Goal: Obtain resource: Download file/media

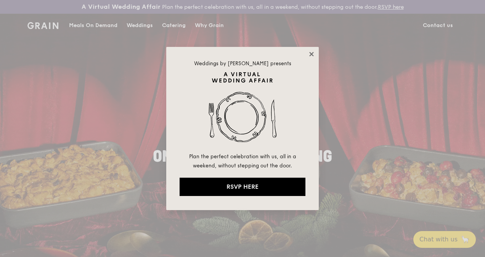
click at [310, 54] on icon at bounding box center [311, 54] width 7 height 7
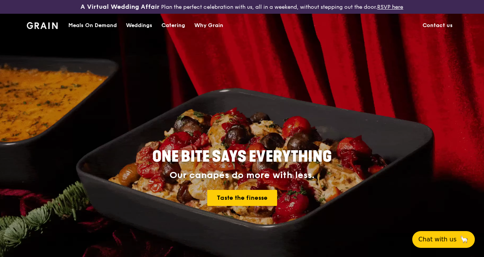
click at [179, 31] on div "Catering" at bounding box center [173, 25] width 24 height 23
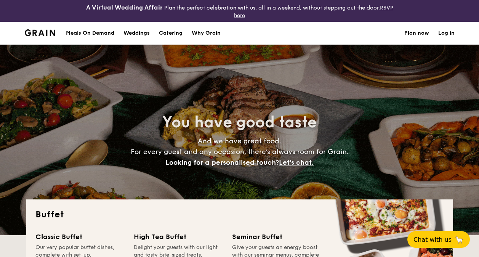
select select
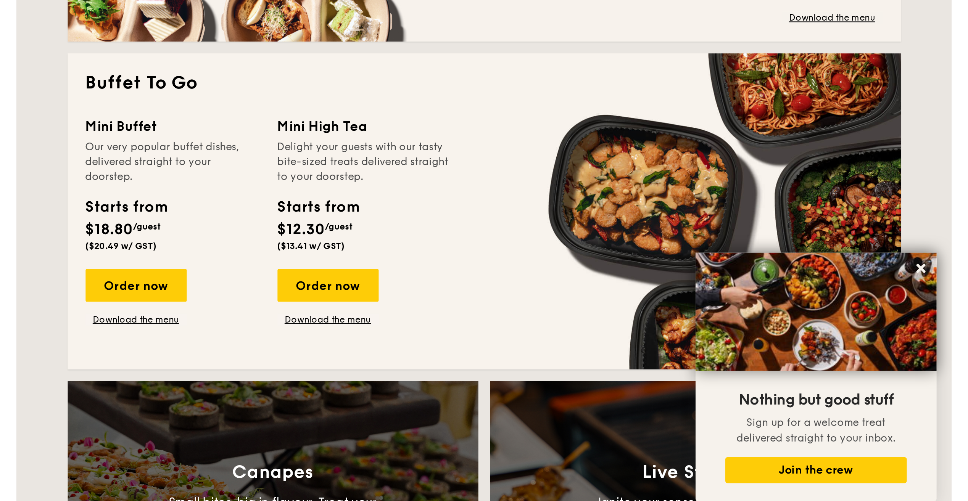
scroll to position [407, 0]
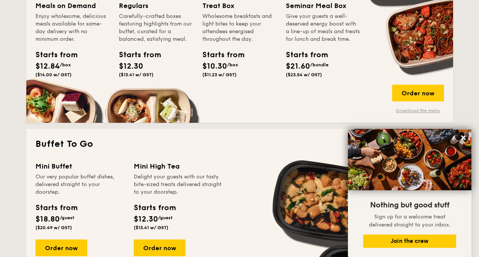
click at [430, 112] on link "Download the menu" at bounding box center [418, 111] width 52 height 6
